Goal: Task Accomplishment & Management: Complete application form

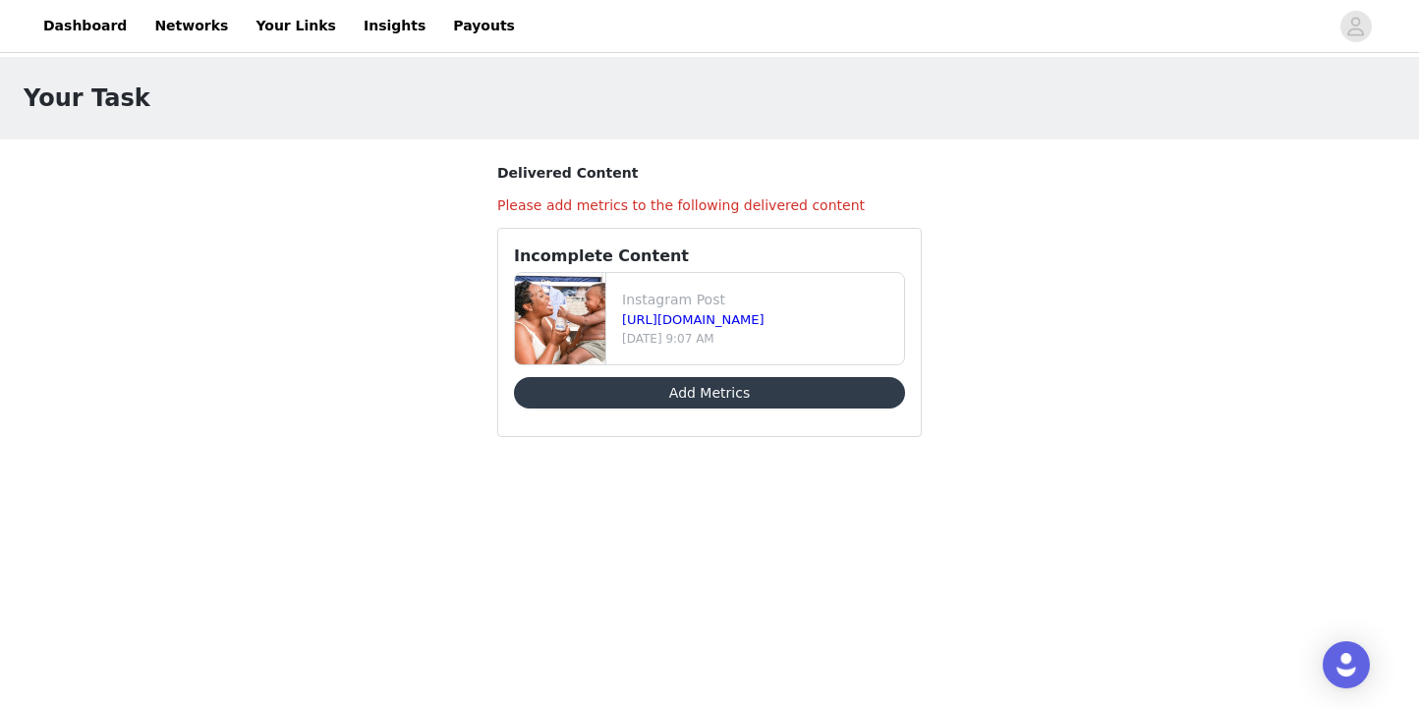
click at [674, 399] on button "Add Metrics" at bounding box center [709, 392] width 391 height 31
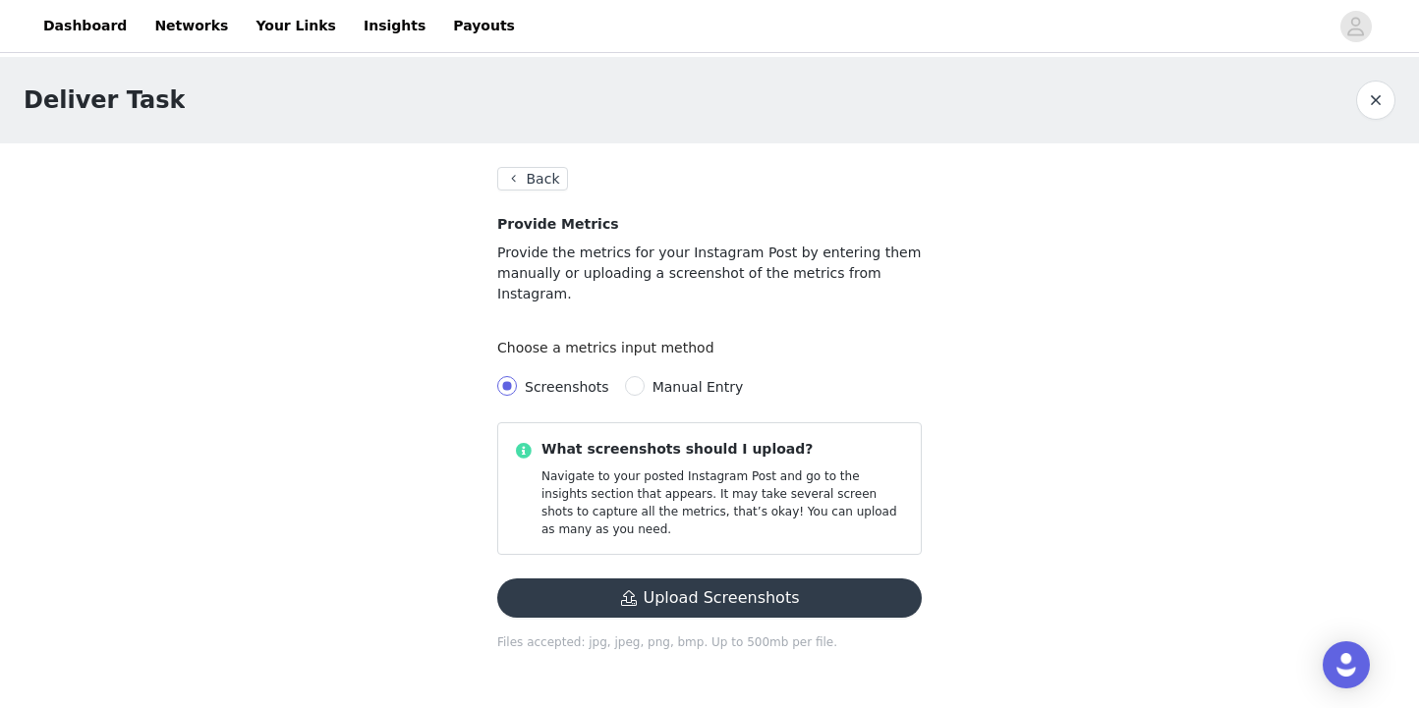
click at [661, 579] on button "Upload Screenshots" at bounding box center [709, 598] width 424 height 39
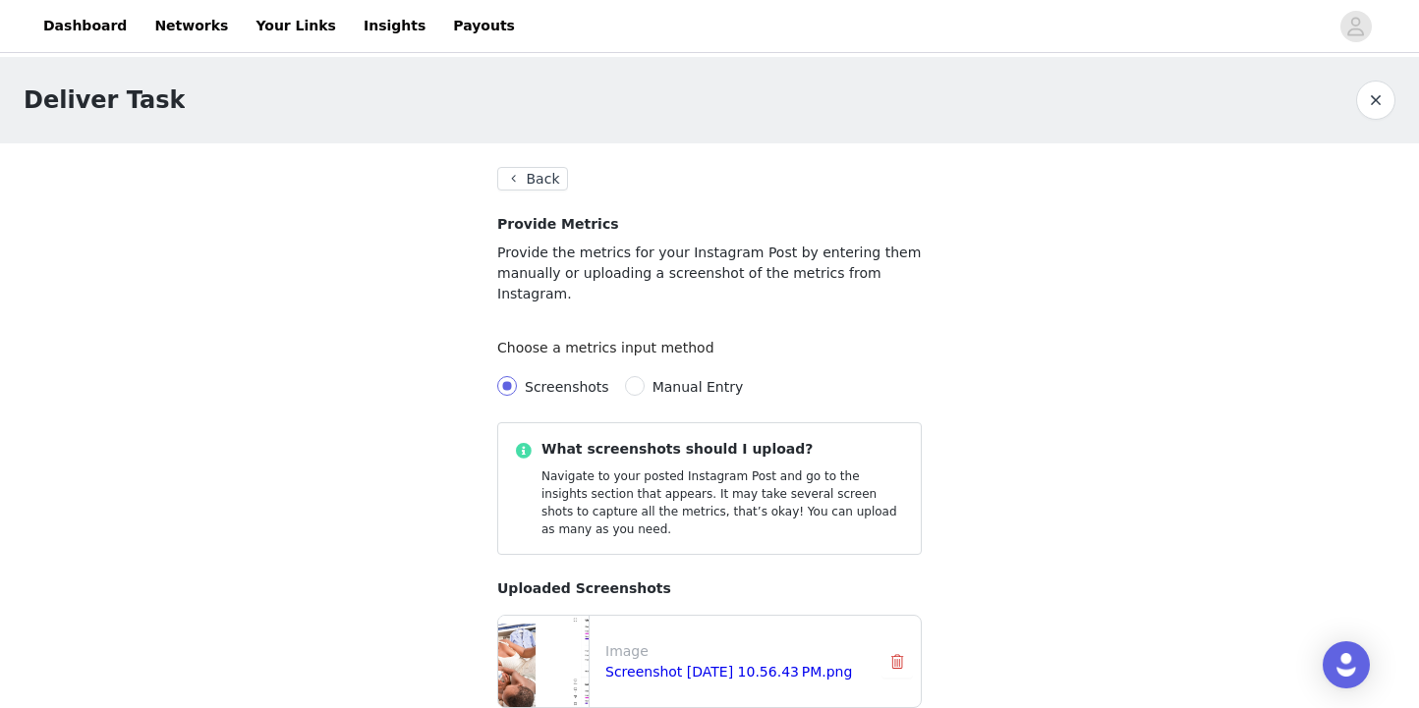
scroll to position [206, 0]
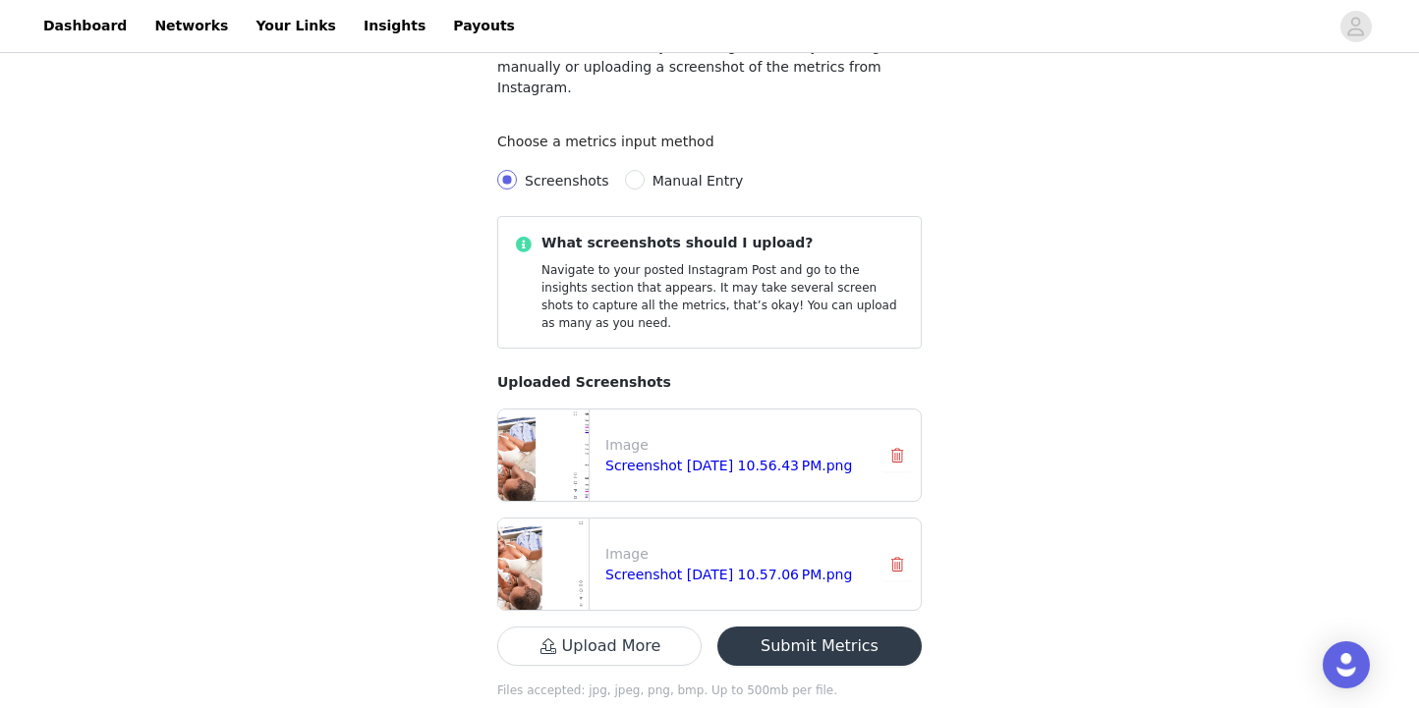
click at [802, 627] on button "Submit Metrics" at bounding box center [819, 646] width 204 height 39
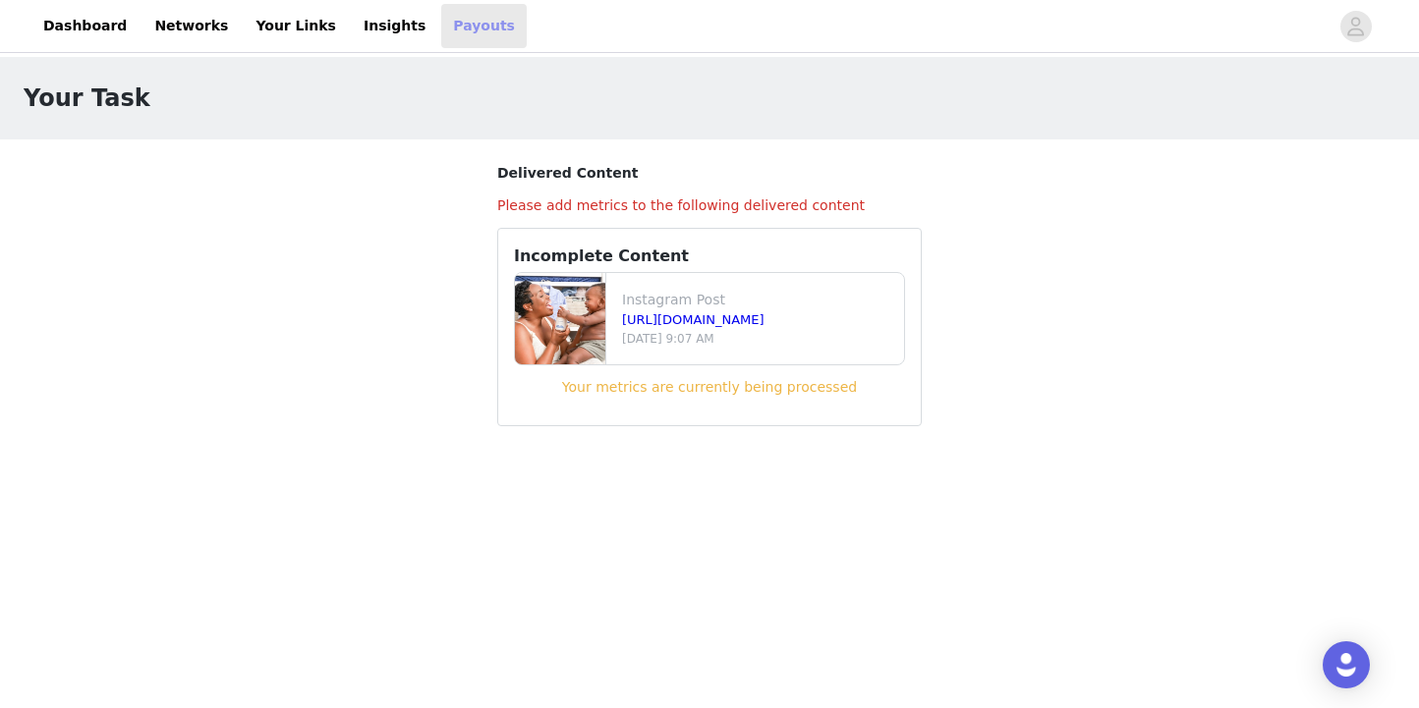
click at [445, 28] on link "Payouts" at bounding box center [483, 26] width 85 height 44
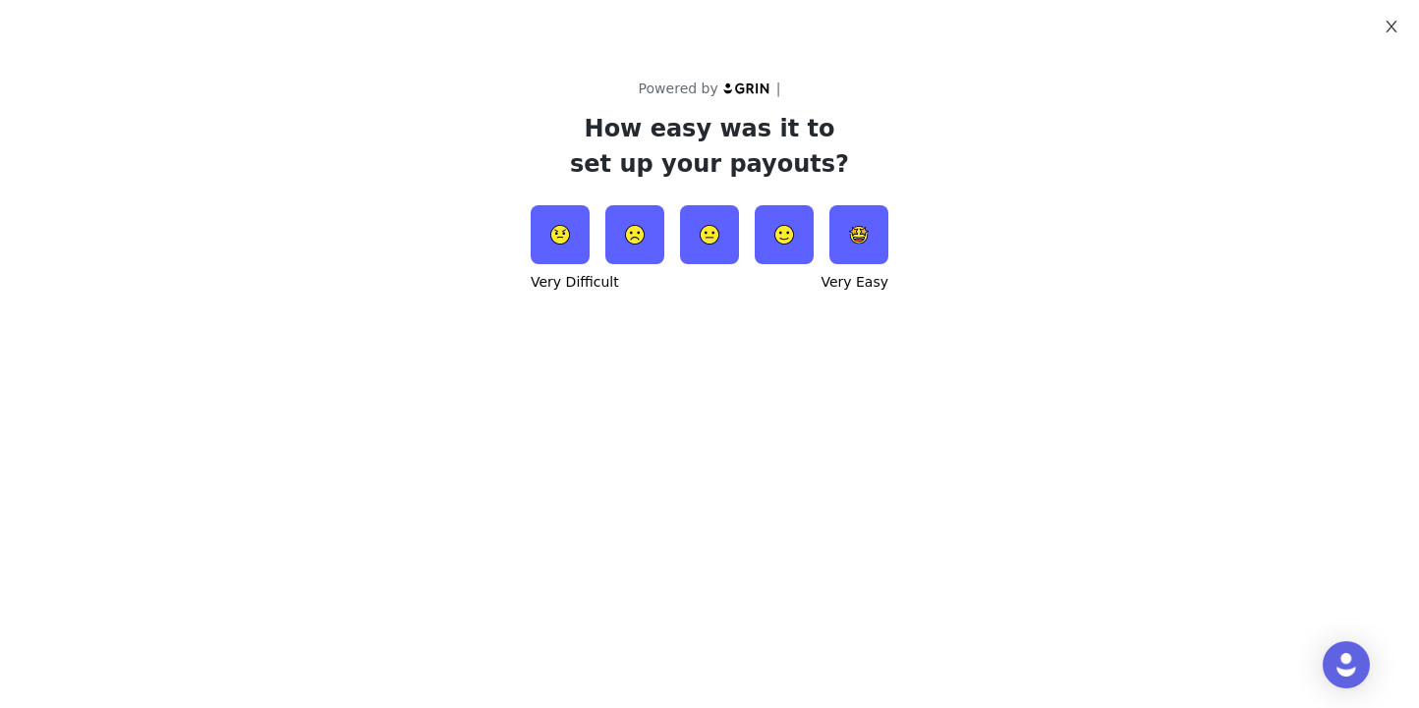
click at [1391, 28] on icon "icon: close" at bounding box center [1390, 27] width 11 height 12
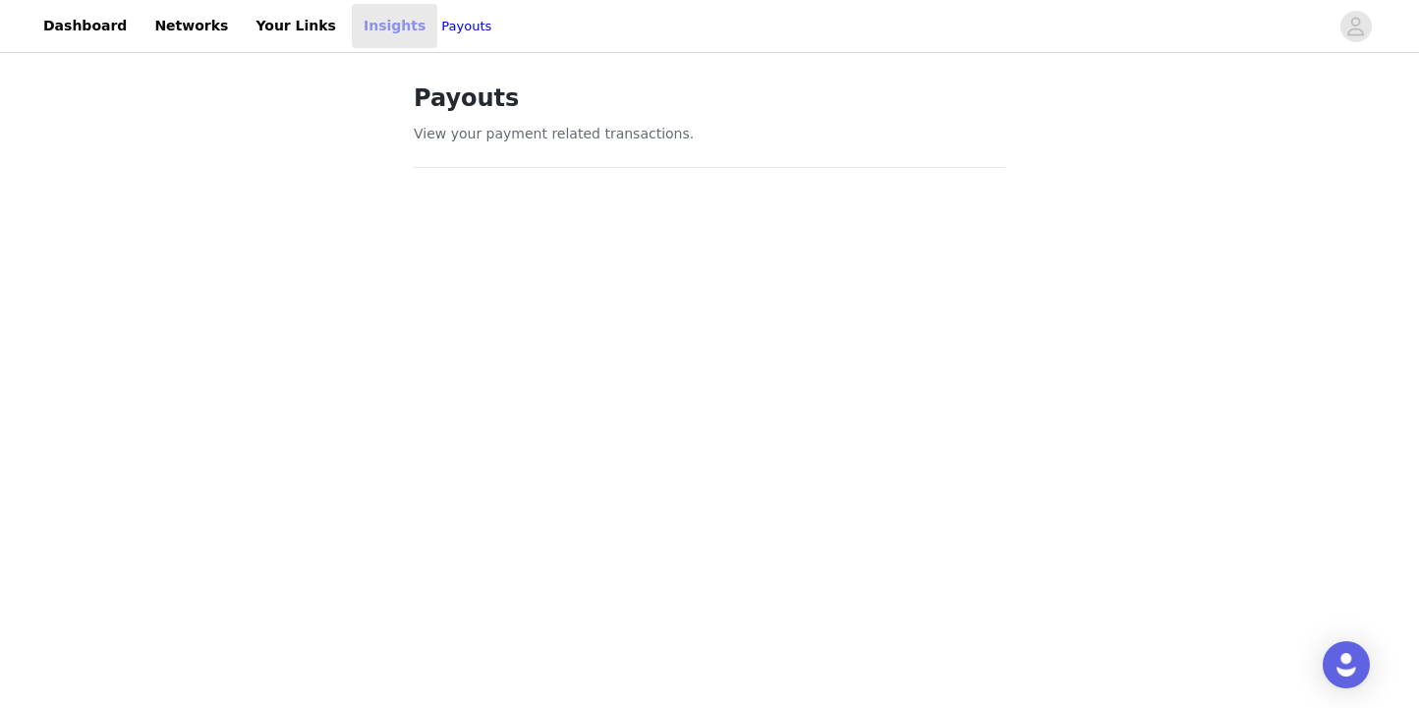
click at [352, 32] on link "Insights" at bounding box center [394, 26] width 85 height 44
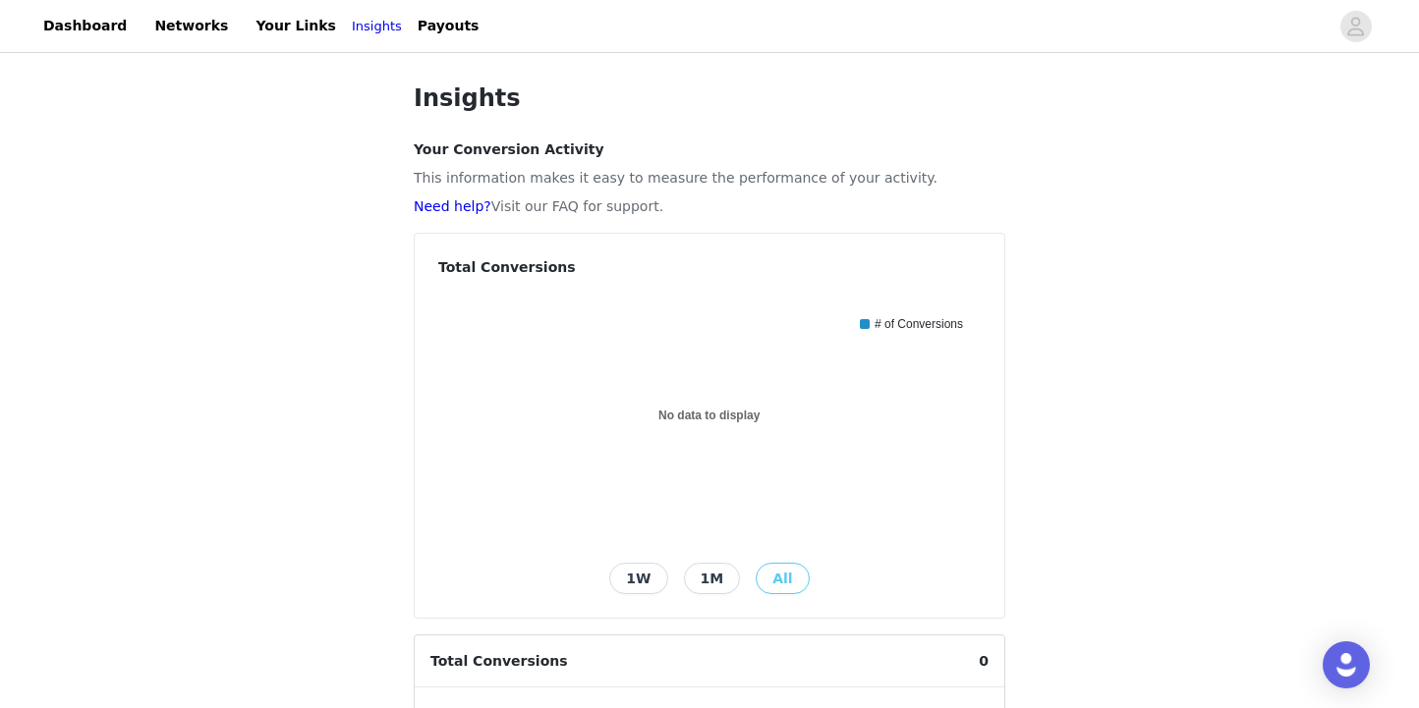
click at [275, 53] on div "Dashboard Networks Your Links Insights Payouts Insights Your Conversion Activit…" at bounding box center [709, 619] width 1419 height 1238
click at [276, 25] on link "Your Links" at bounding box center [296, 26] width 104 height 44
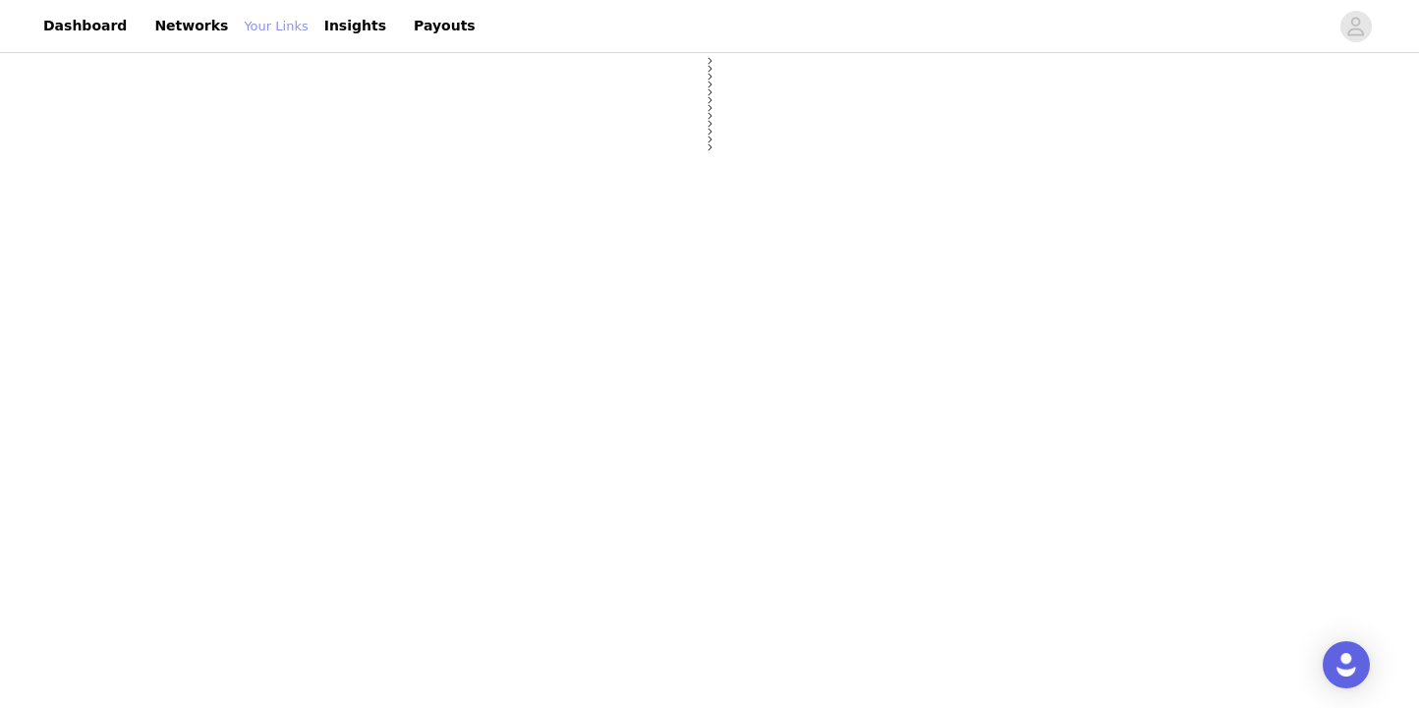
select select "12"
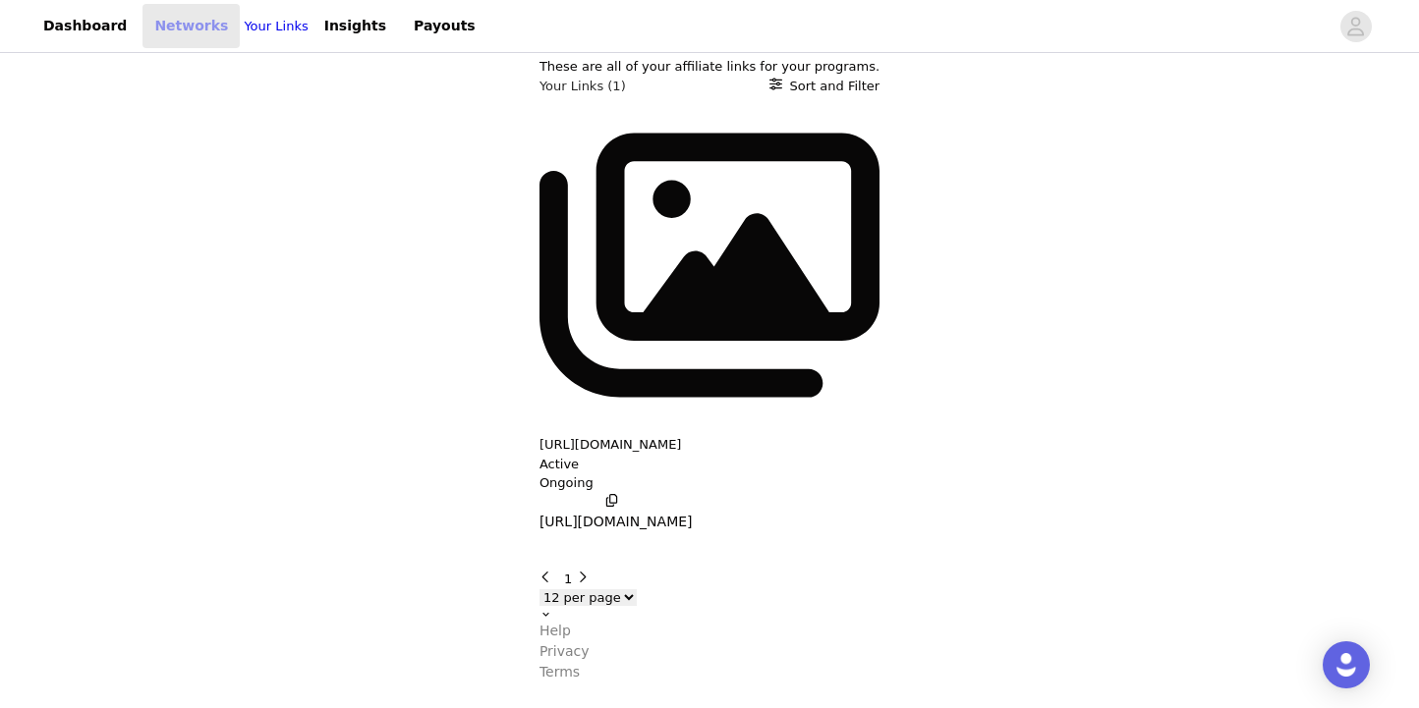
click at [170, 24] on link "Networks" at bounding box center [190, 26] width 97 height 44
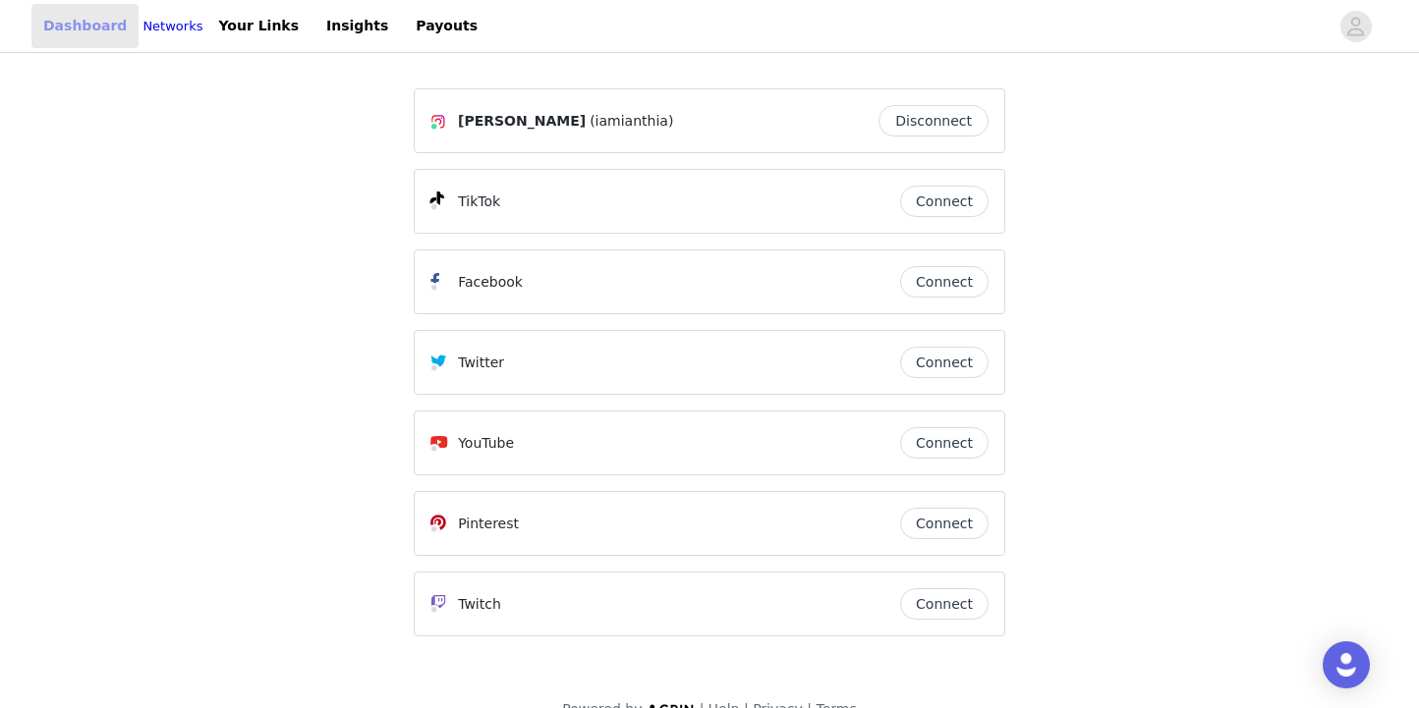
click at [81, 32] on link "Dashboard" at bounding box center [84, 26] width 107 height 44
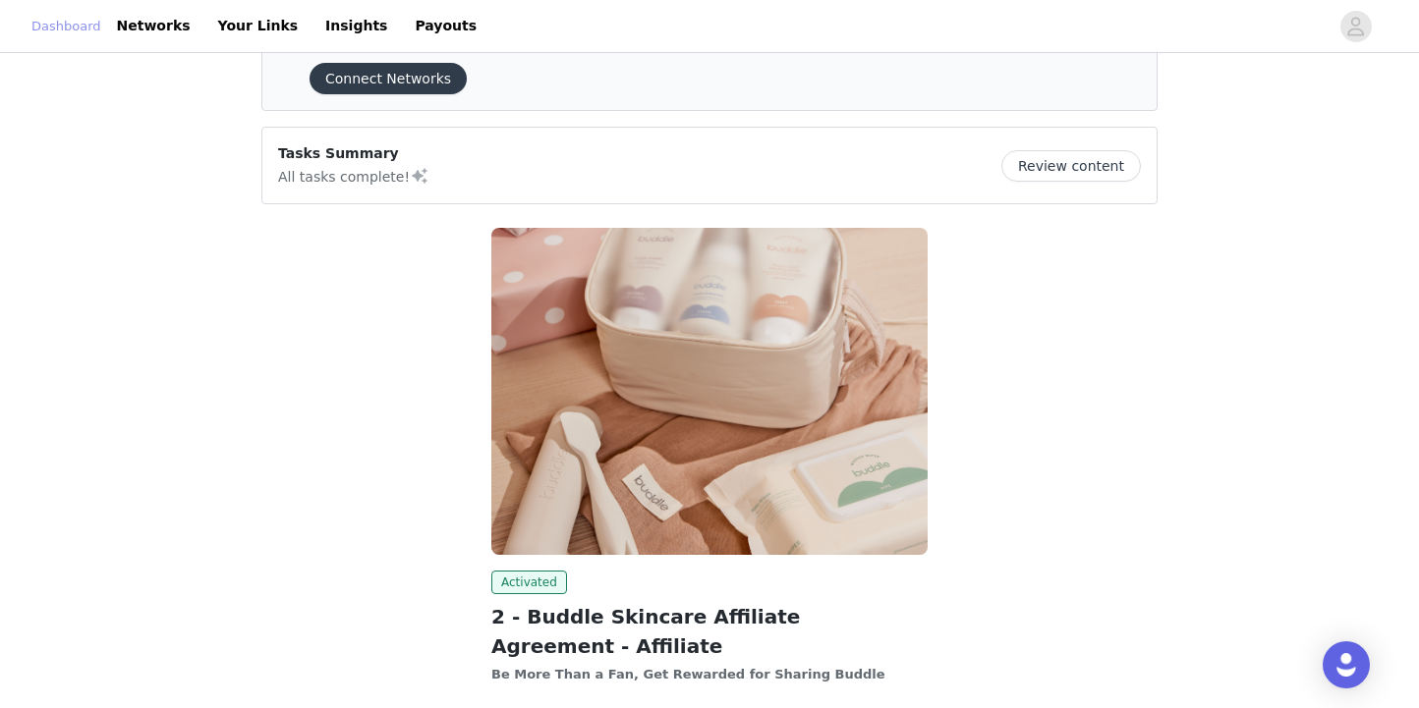
scroll to position [228, 0]
